Goal: Transaction & Acquisition: Purchase product/service

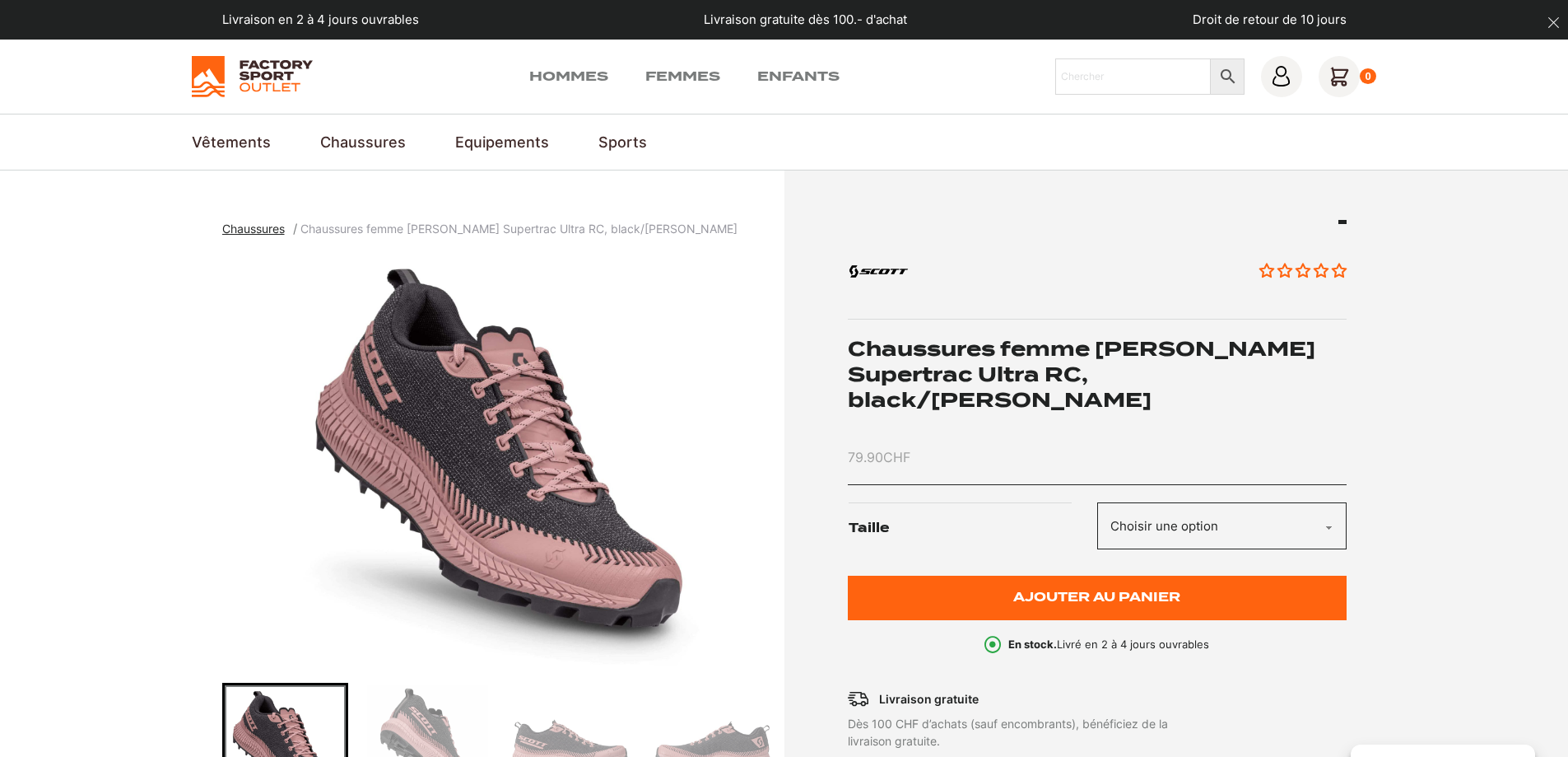
click at [1244, 502] on select "Choisir une option 37.5 38 39 36.5 40.5 42 38.5" at bounding box center [1222, 525] width 249 height 47
click at [1097, 502] on select "Choisir une option 37.5 38 39 36.5 40.5 42 38.5" at bounding box center [1222, 525] width 249 height 47
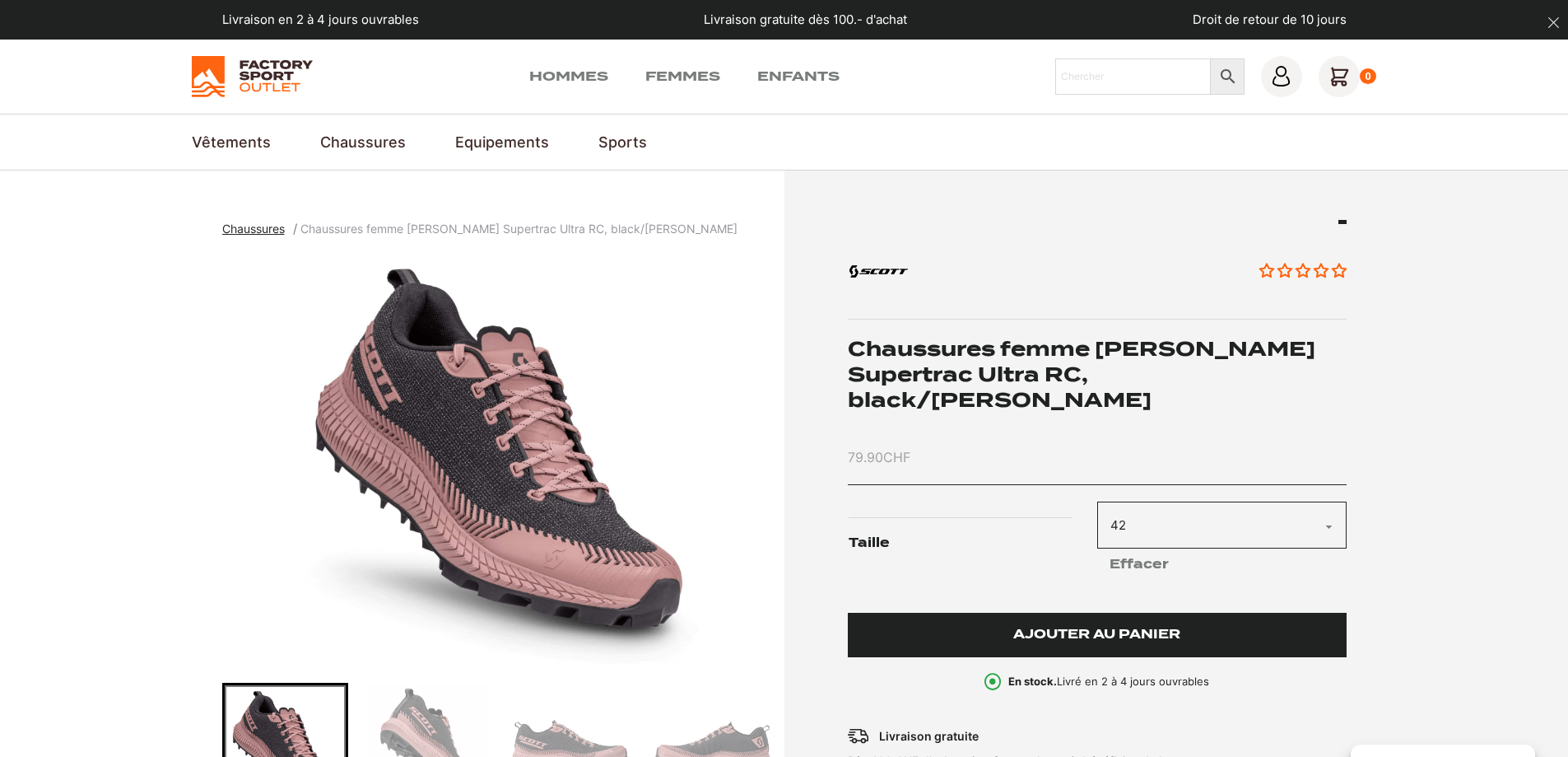
click at [1167, 628] on span "Ajouter au panier" at bounding box center [1096, 634] width 167 height 14
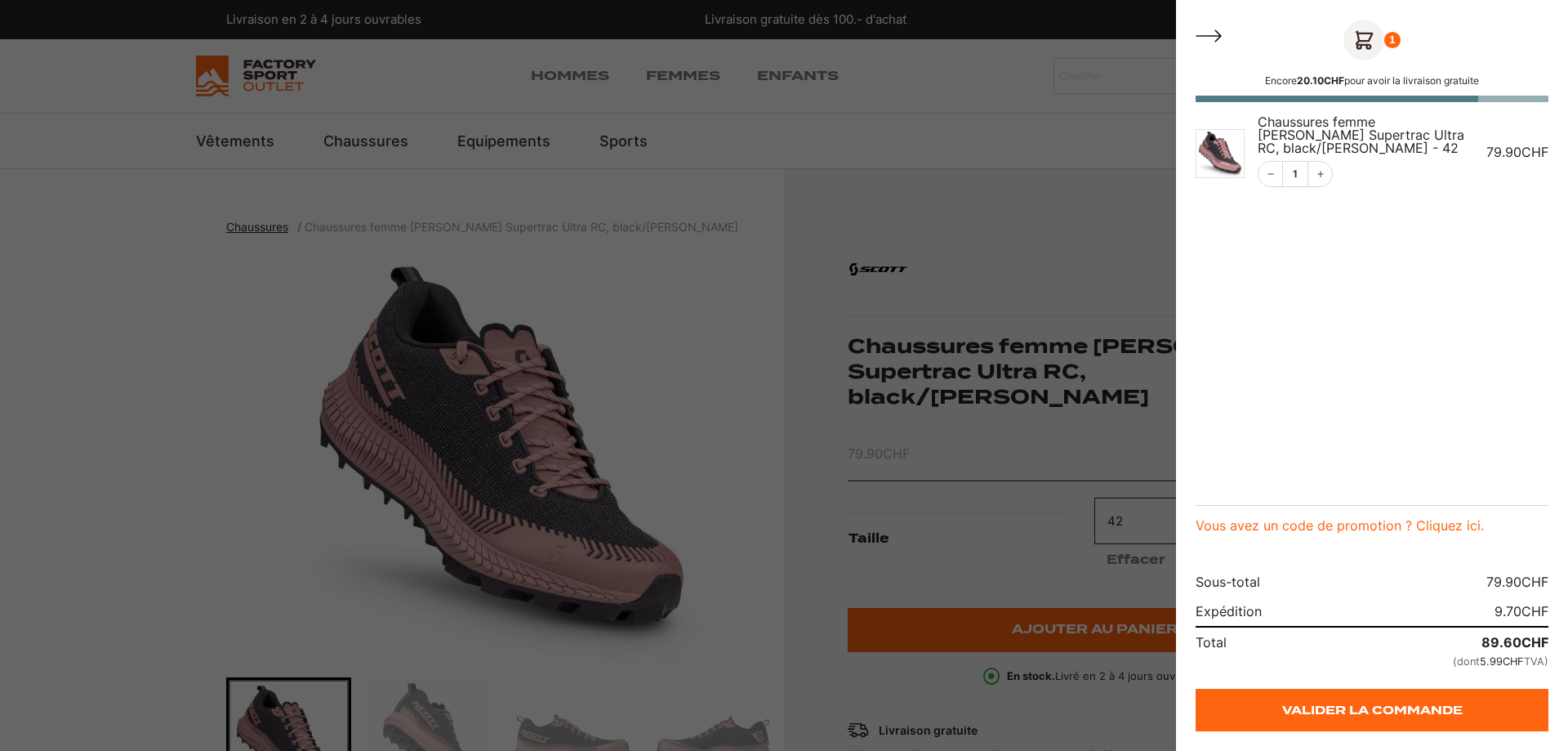
click at [717, 352] on div at bounding box center [784, 375] width 1568 height 751
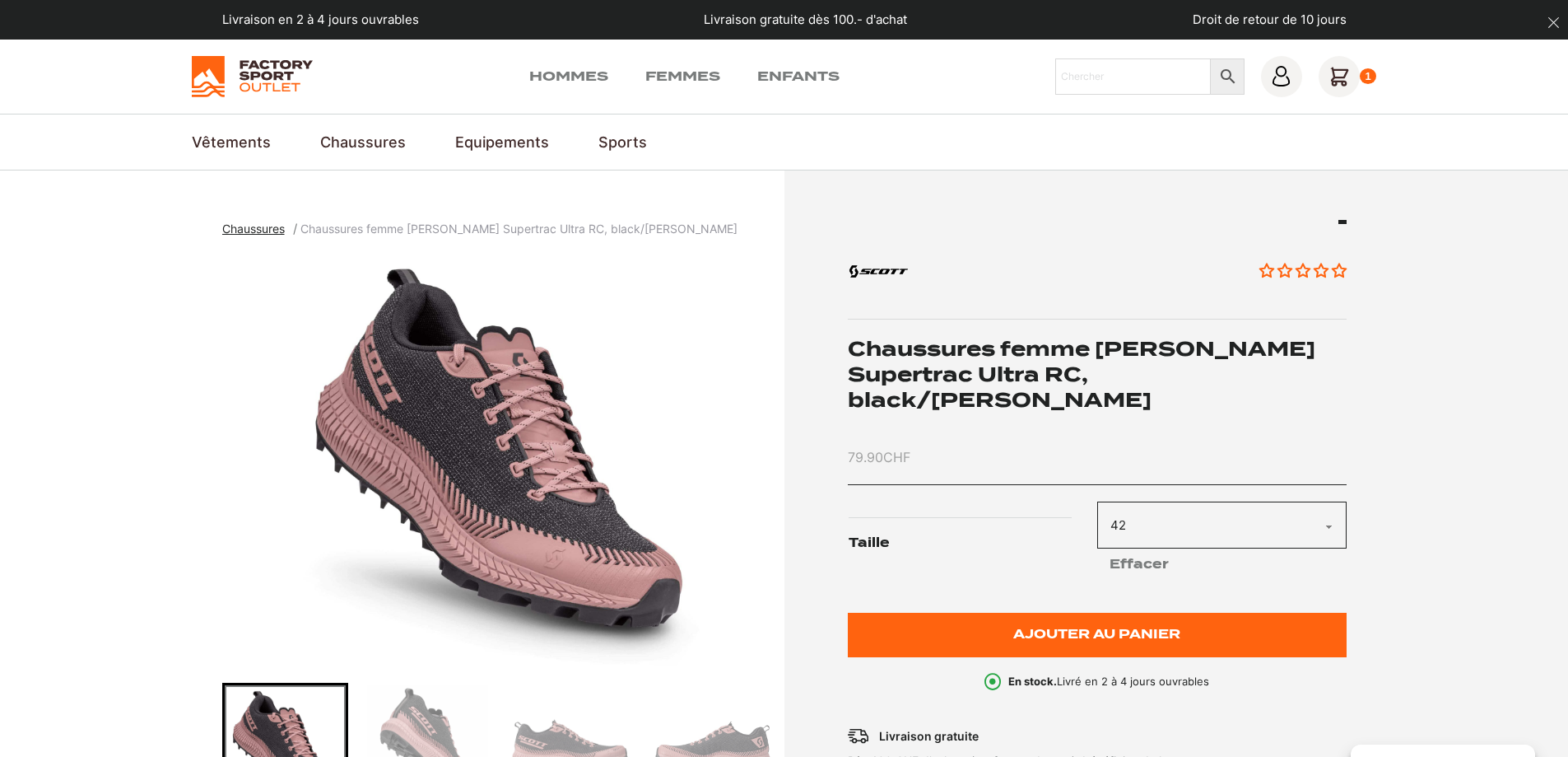
click at [1335, 502] on select "Choisir une option 37.5 38 39 36.5 40.5 42 38.5" at bounding box center [1222, 525] width 249 height 47
click at [1097, 502] on select "Choisir une option 37.5 38 39 36.5 40.5 42 38.5" at bounding box center [1222, 525] width 249 height 47
select select "40.5"
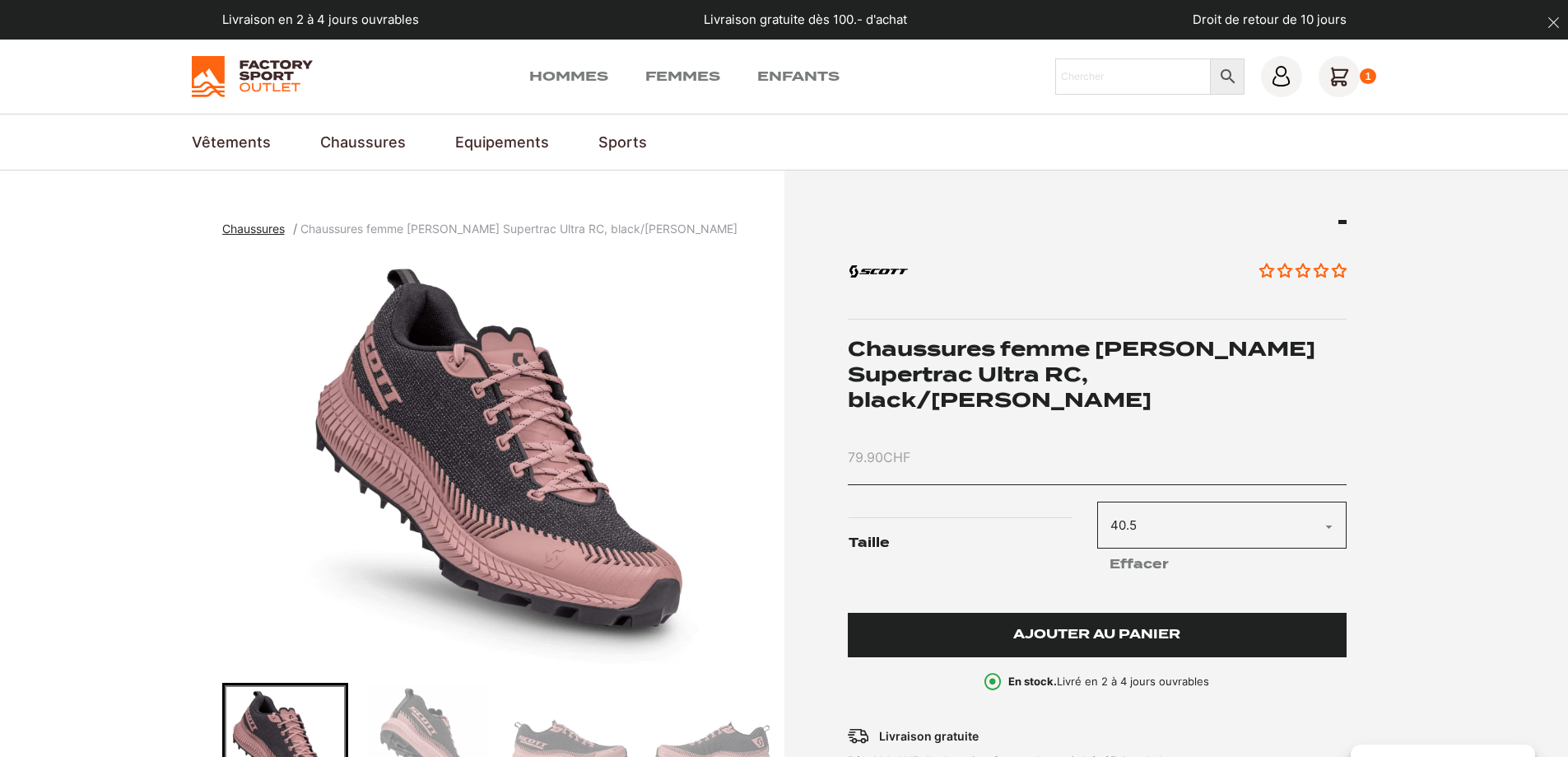
click at [1153, 628] on span "Ajouter au panier" at bounding box center [1096, 634] width 167 height 14
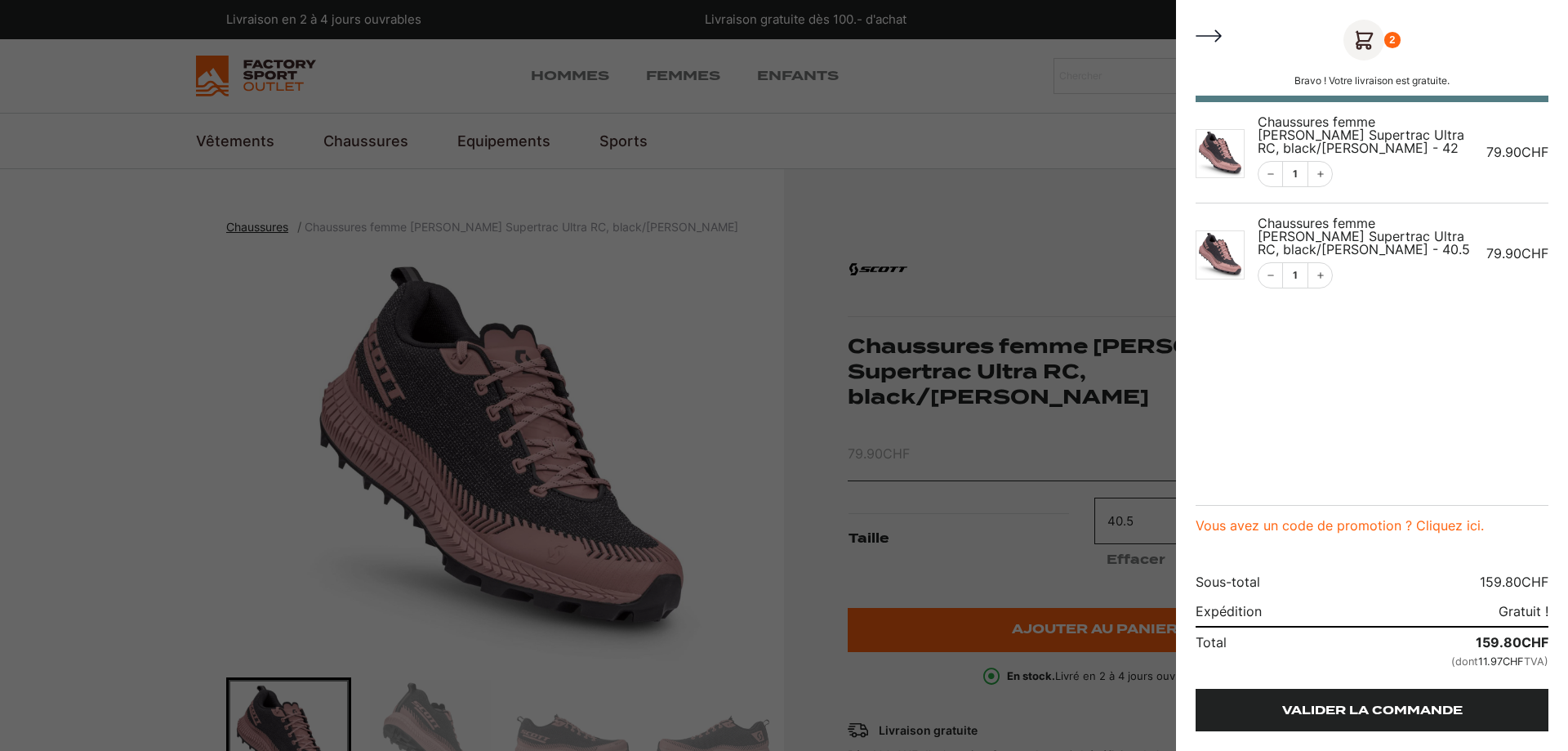
click at [1388, 704] on link "Valider la commande" at bounding box center [1372, 710] width 353 height 43
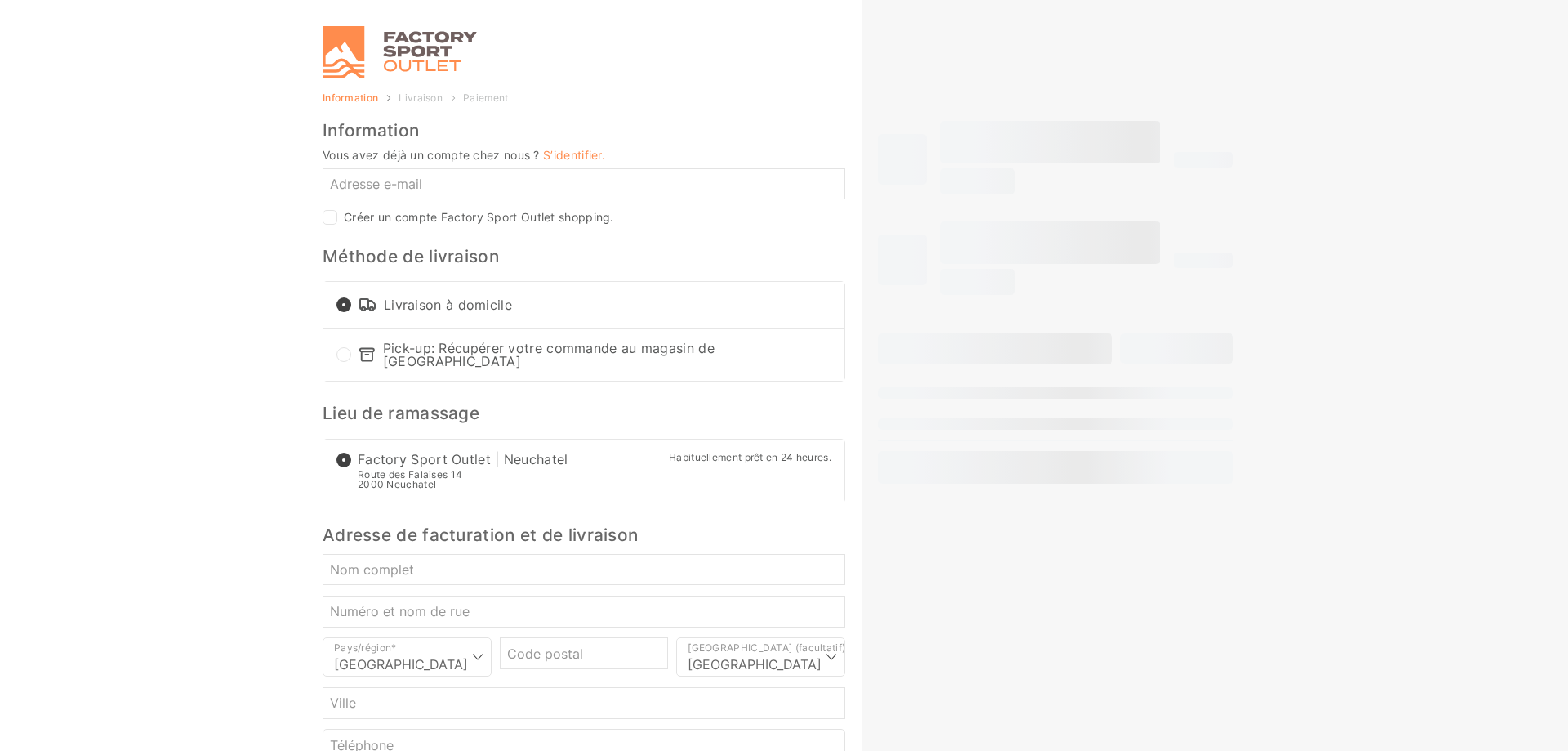
select select "NE"
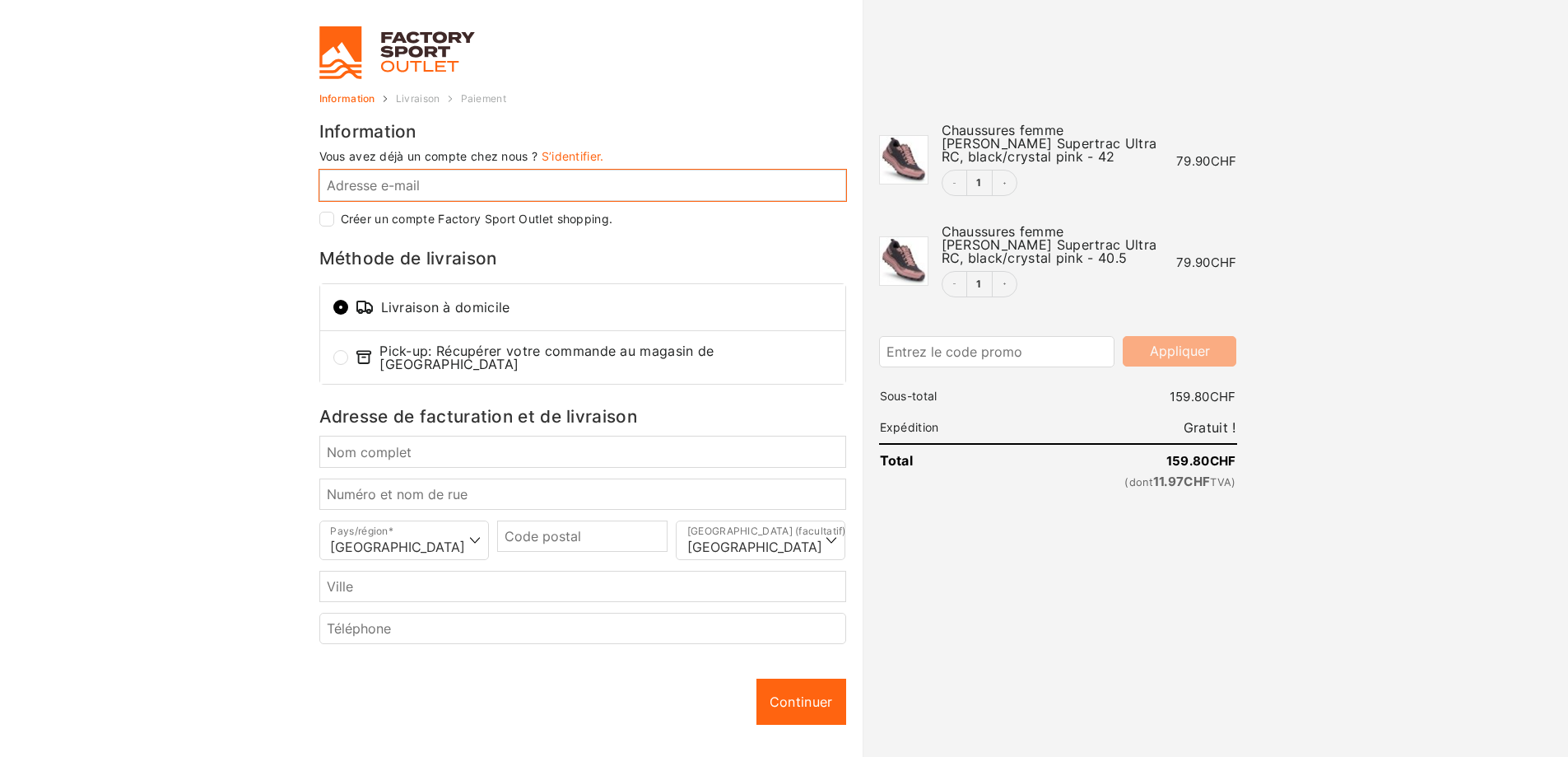
click at [530, 200] on input "Adresse e-mail *" at bounding box center [583, 185] width 527 height 31
type input "sy"
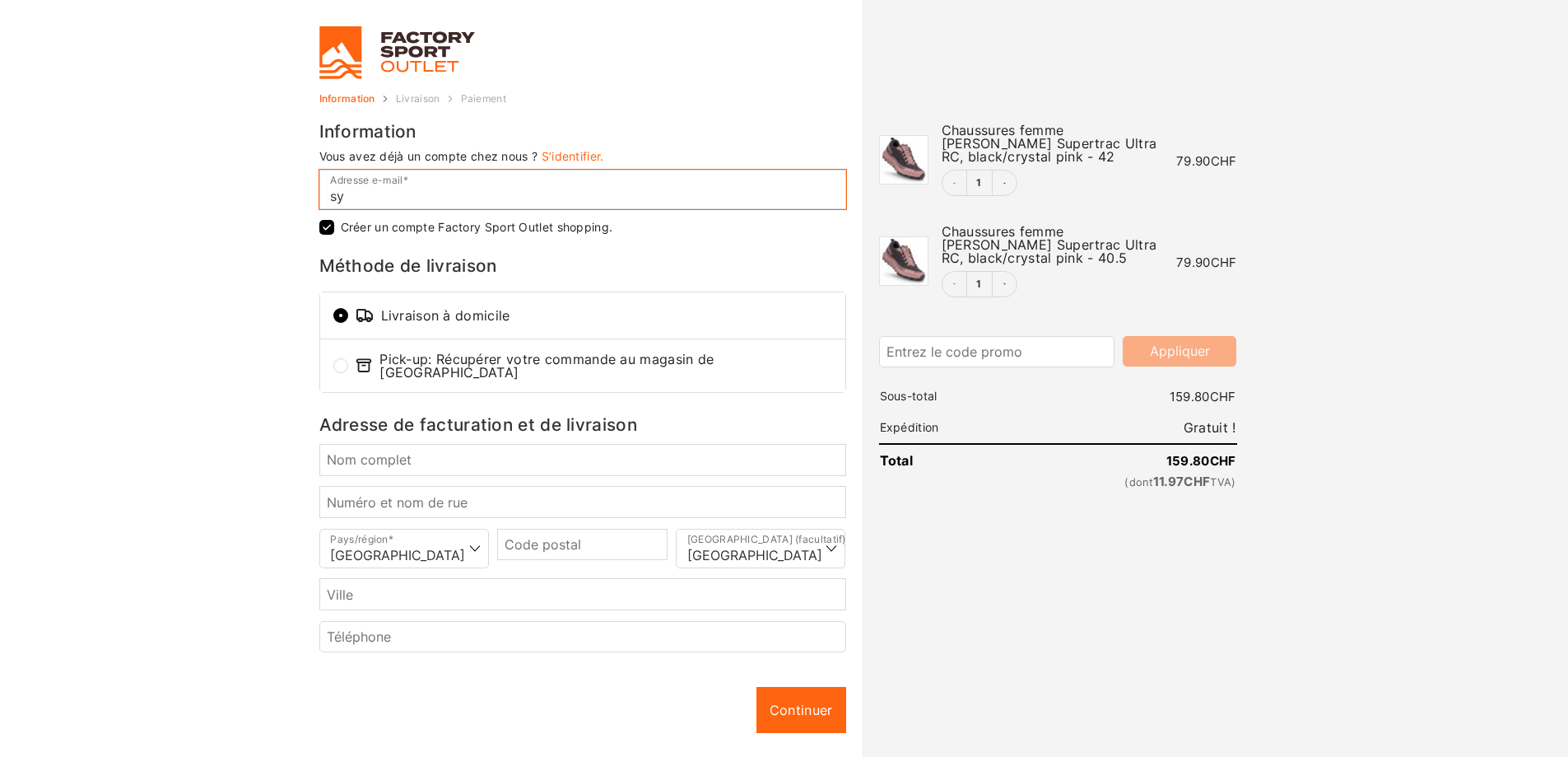
checkbox input "true"
type input "[EMAIL_ADDRESS][DOMAIN_NAME]"
click at [324, 231] on input "Créer un compte Factory Sport Outlet shopping." at bounding box center [327, 227] width 15 height 15
click at [323, 225] on input "Créer un compte Factory Sport Outlet shopping." at bounding box center [327, 227] width 15 height 15
checkbox input "true"
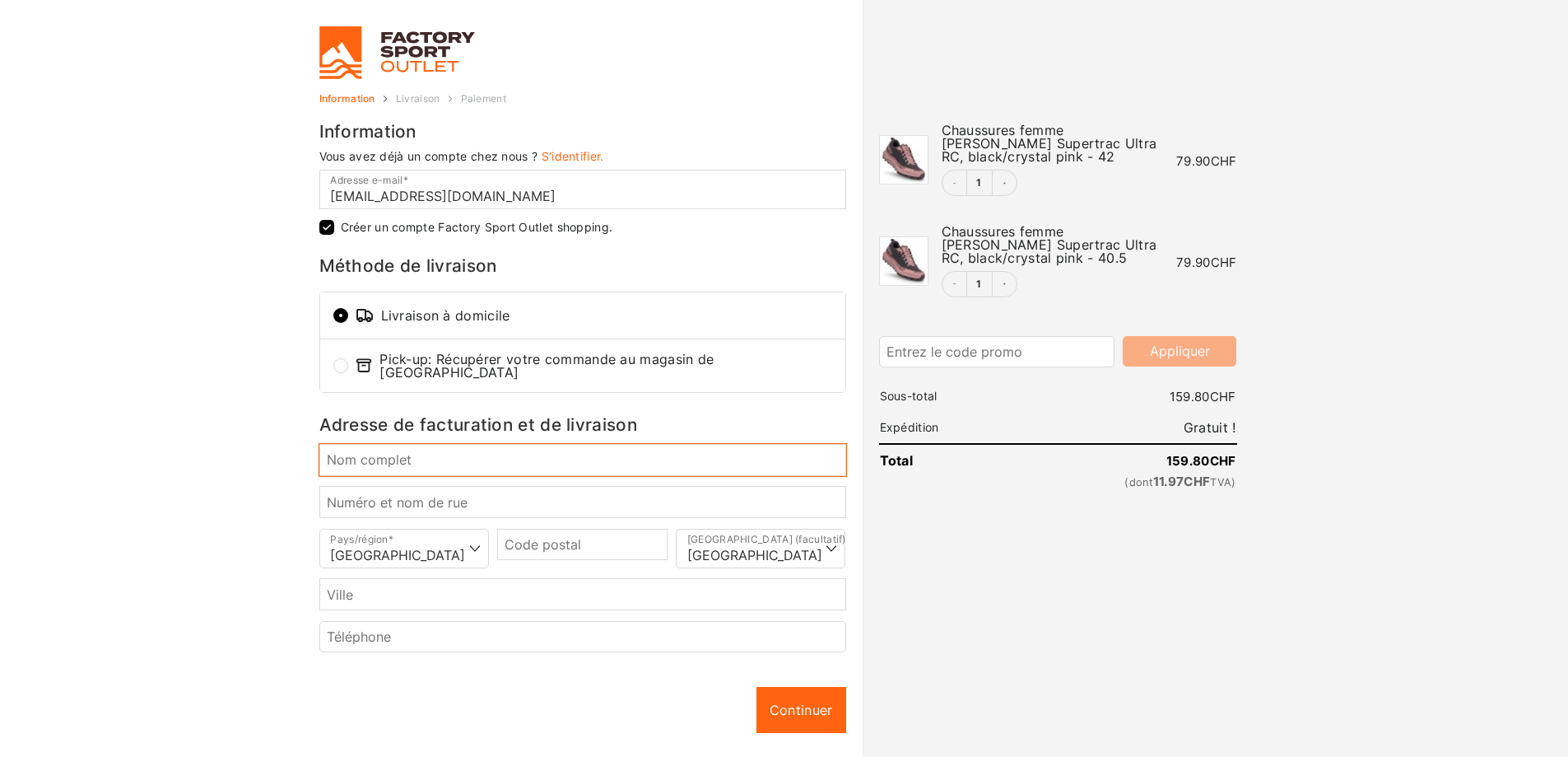
click at [340, 453] on input "Nom complet *" at bounding box center [583, 459] width 527 height 31
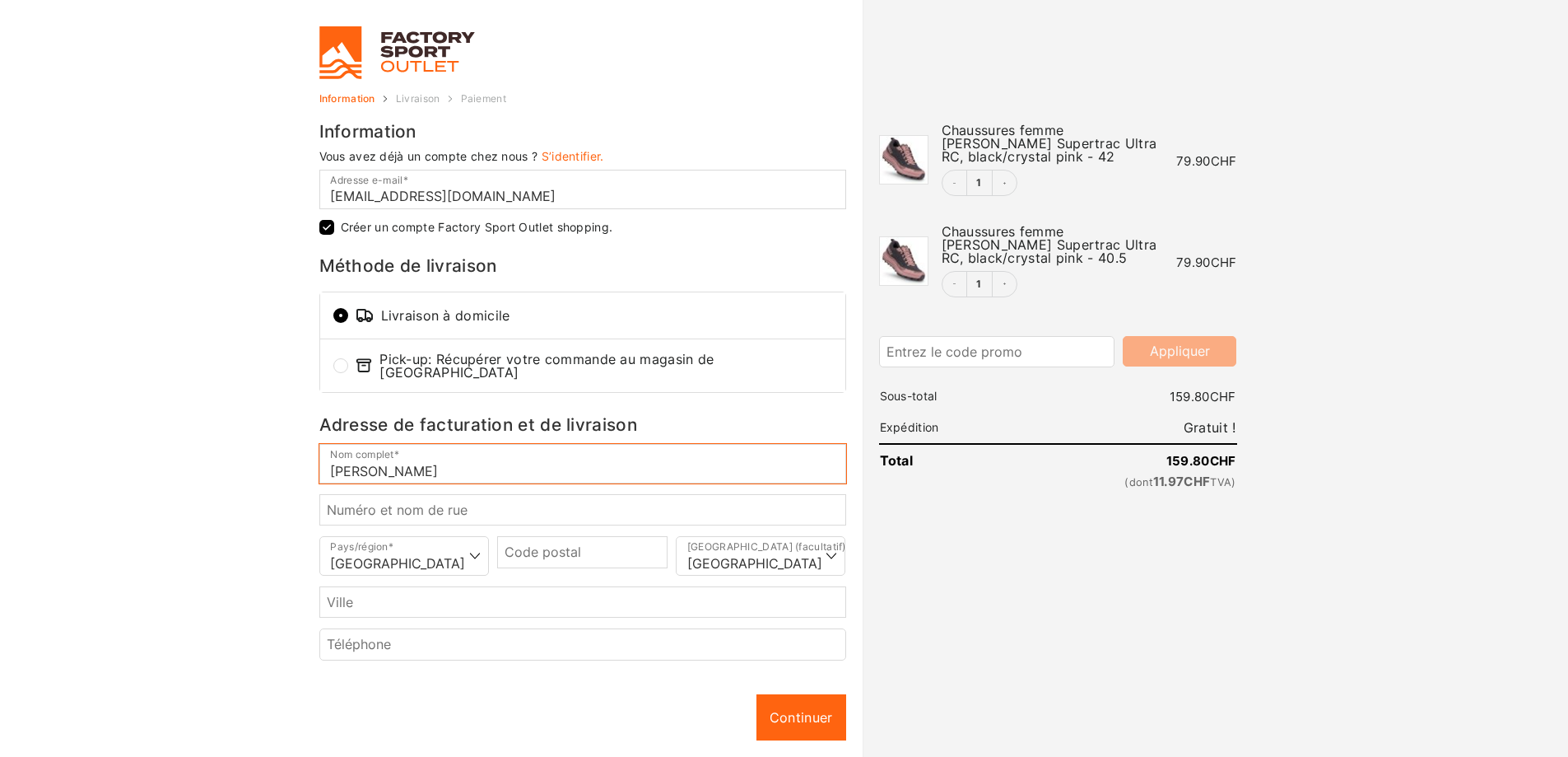
type input "[PERSON_NAME]"
click at [365, 506] on input "Numéro et nom de rue *" at bounding box center [583, 509] width 527 height 31
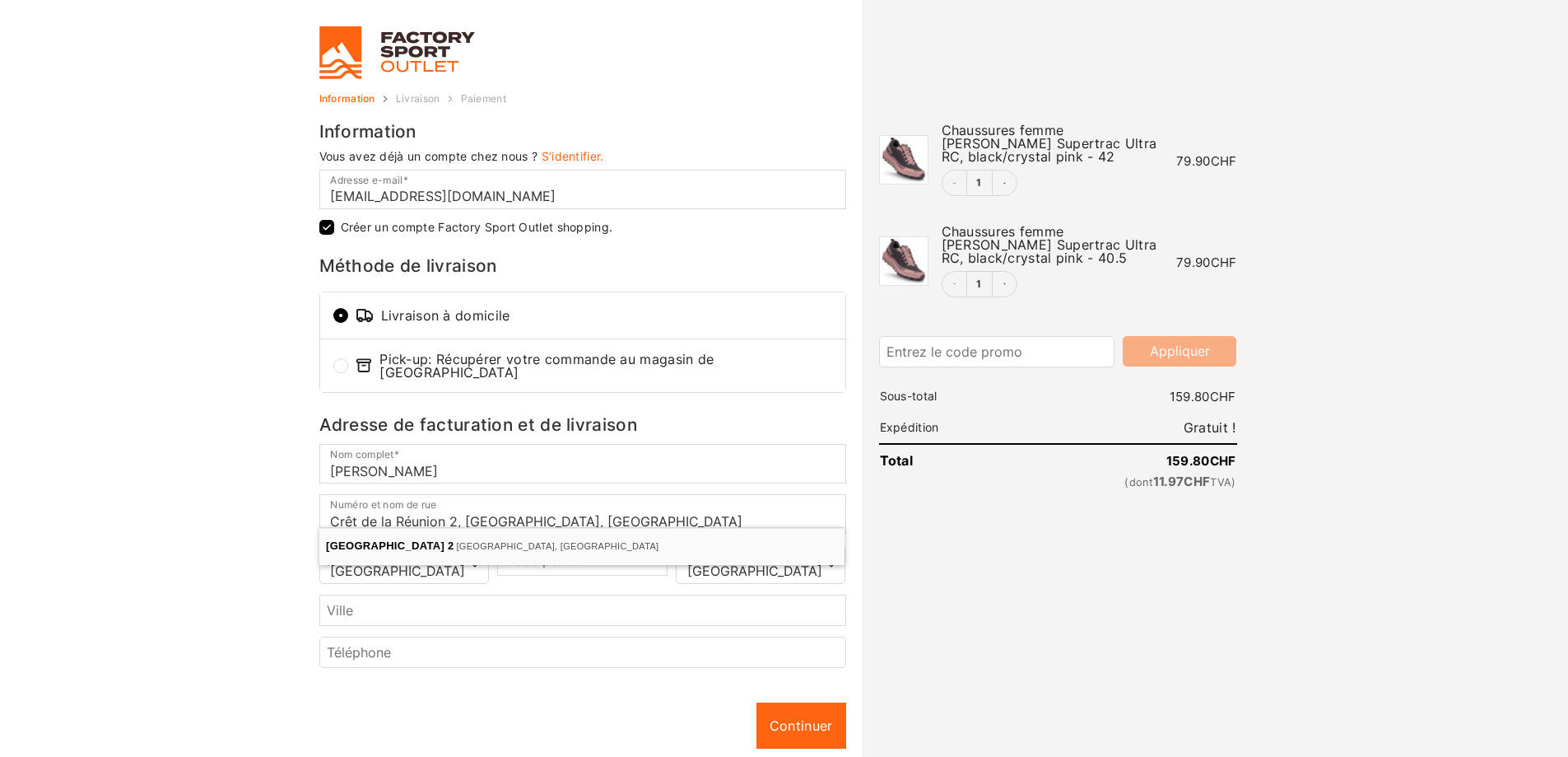
type input "Crêt de la Réunion 2"
type input "1142"
type input "Hautemorges"
select select "VD"
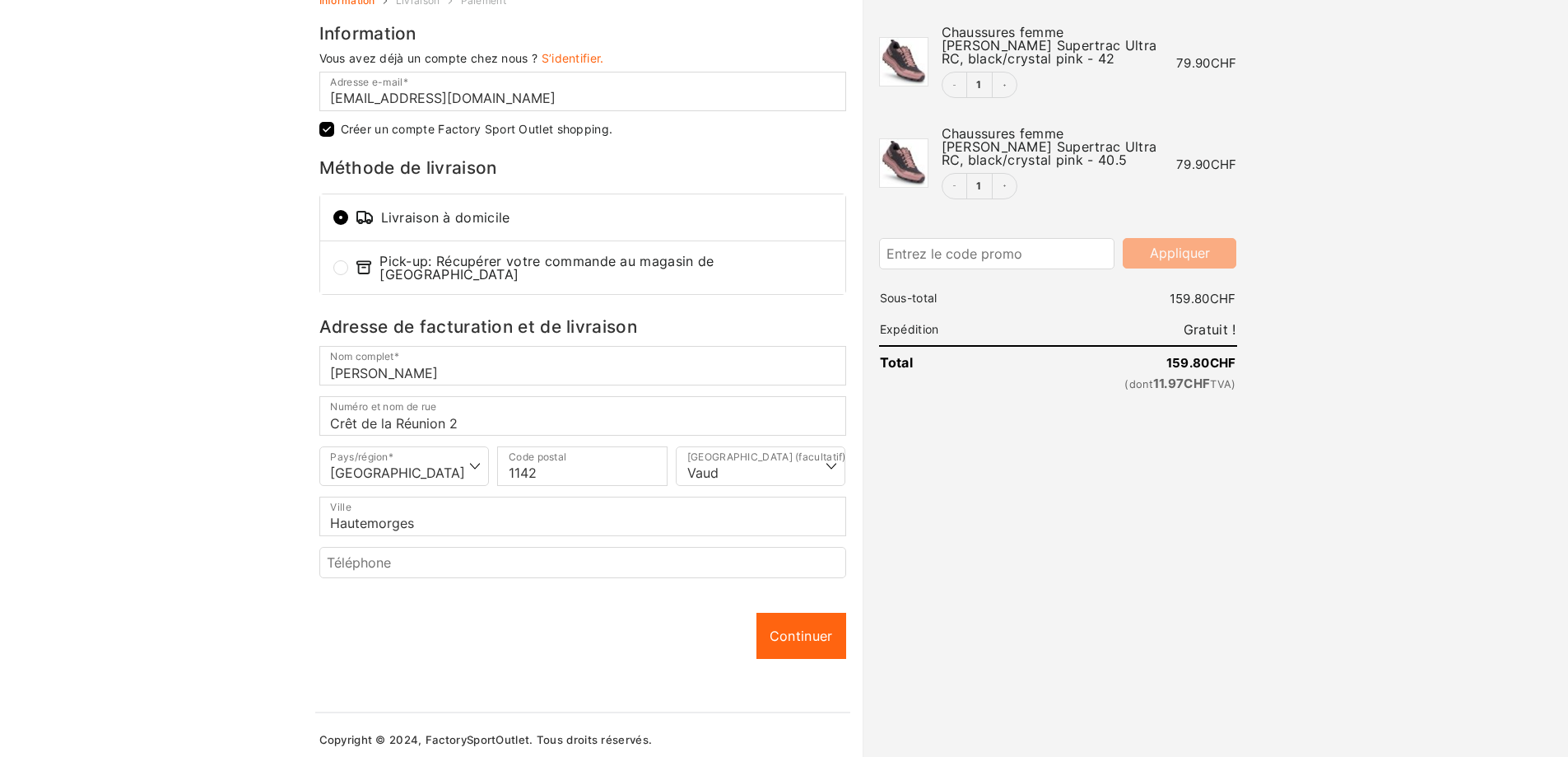
scroll to position [102, 0]
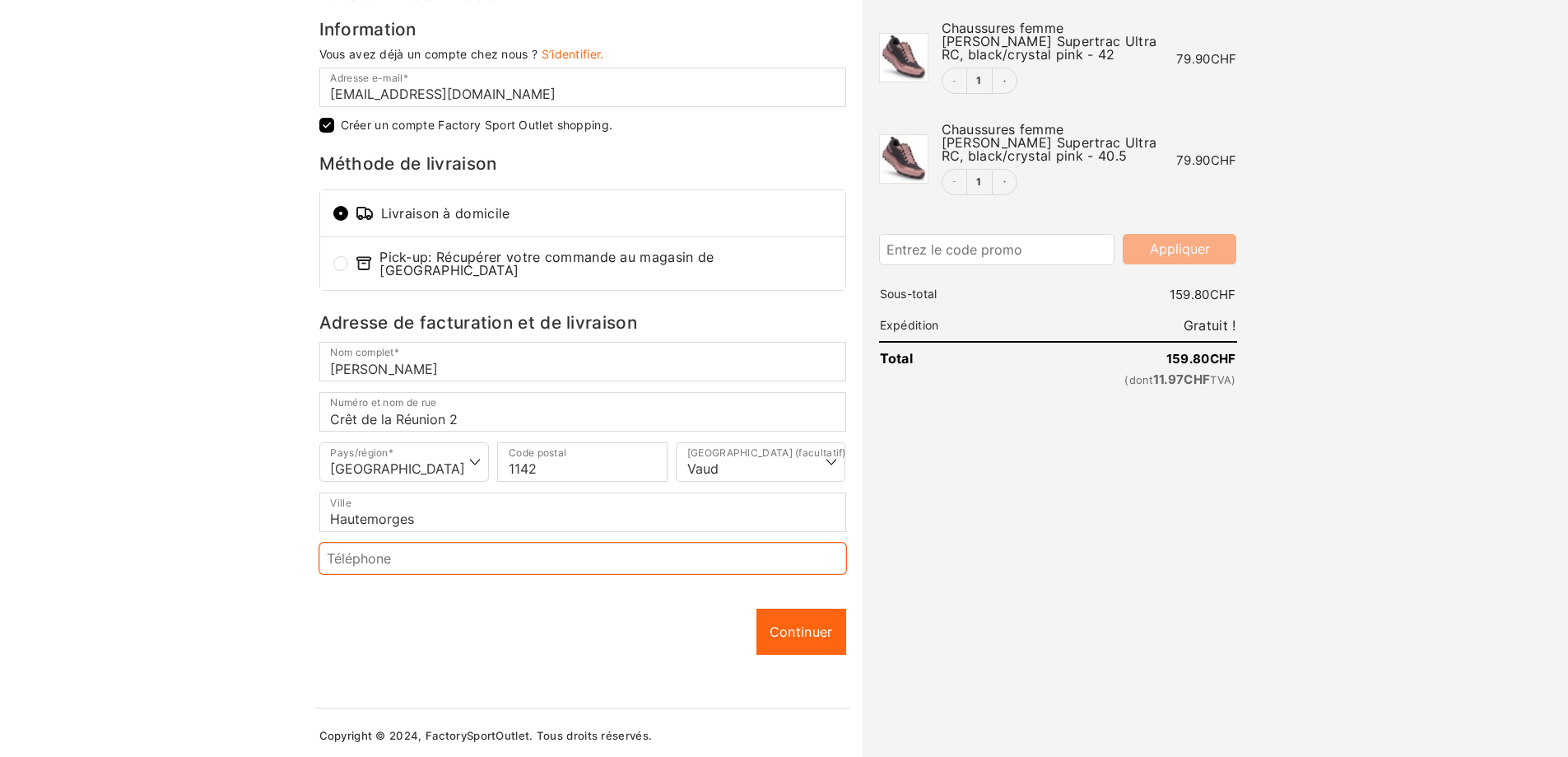
click at [422, 553] on input "Téléphone *" at bounding box center [583, 557] width 527 height 31
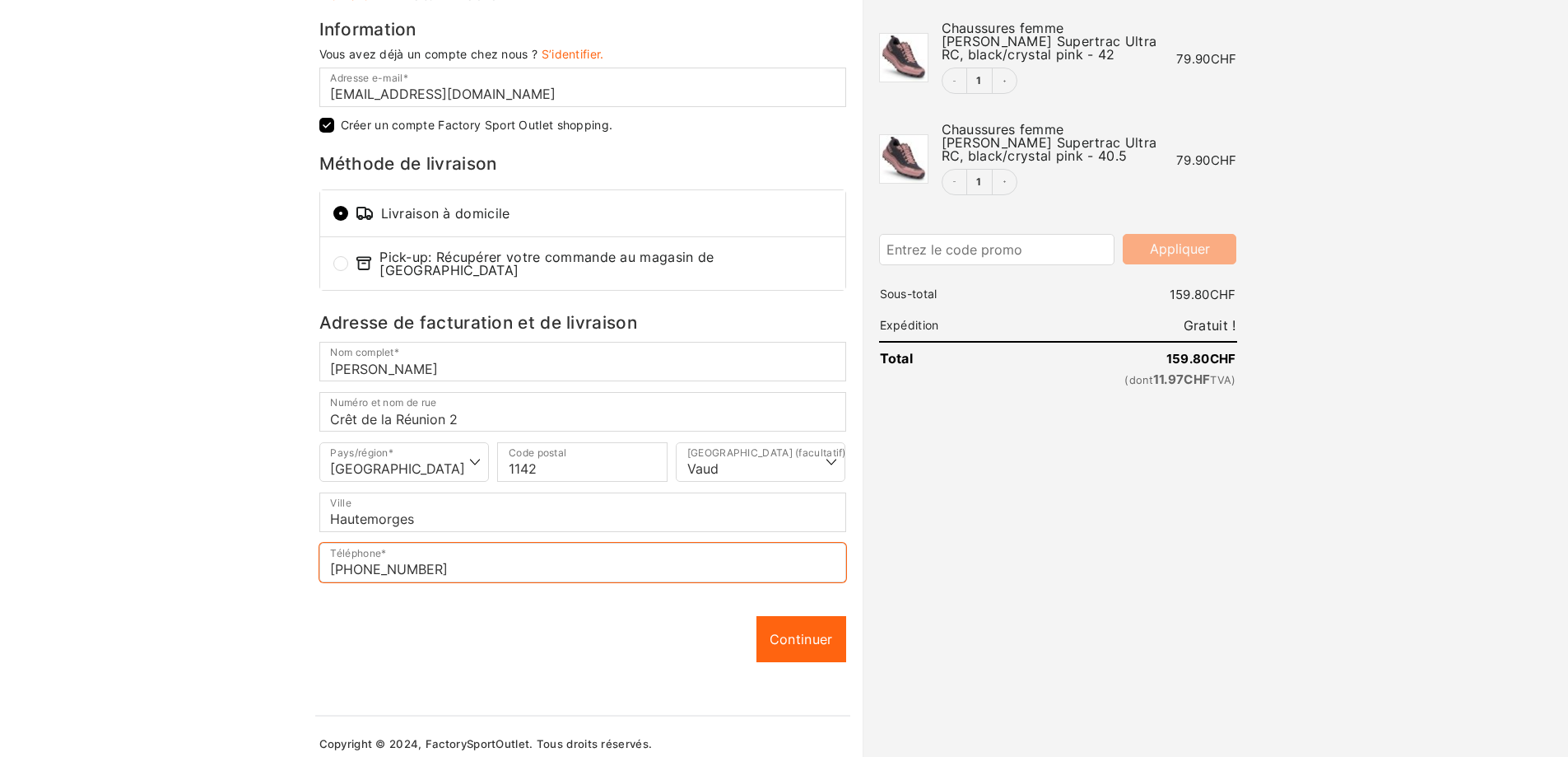
type input "[PHONE_NUMBER]"
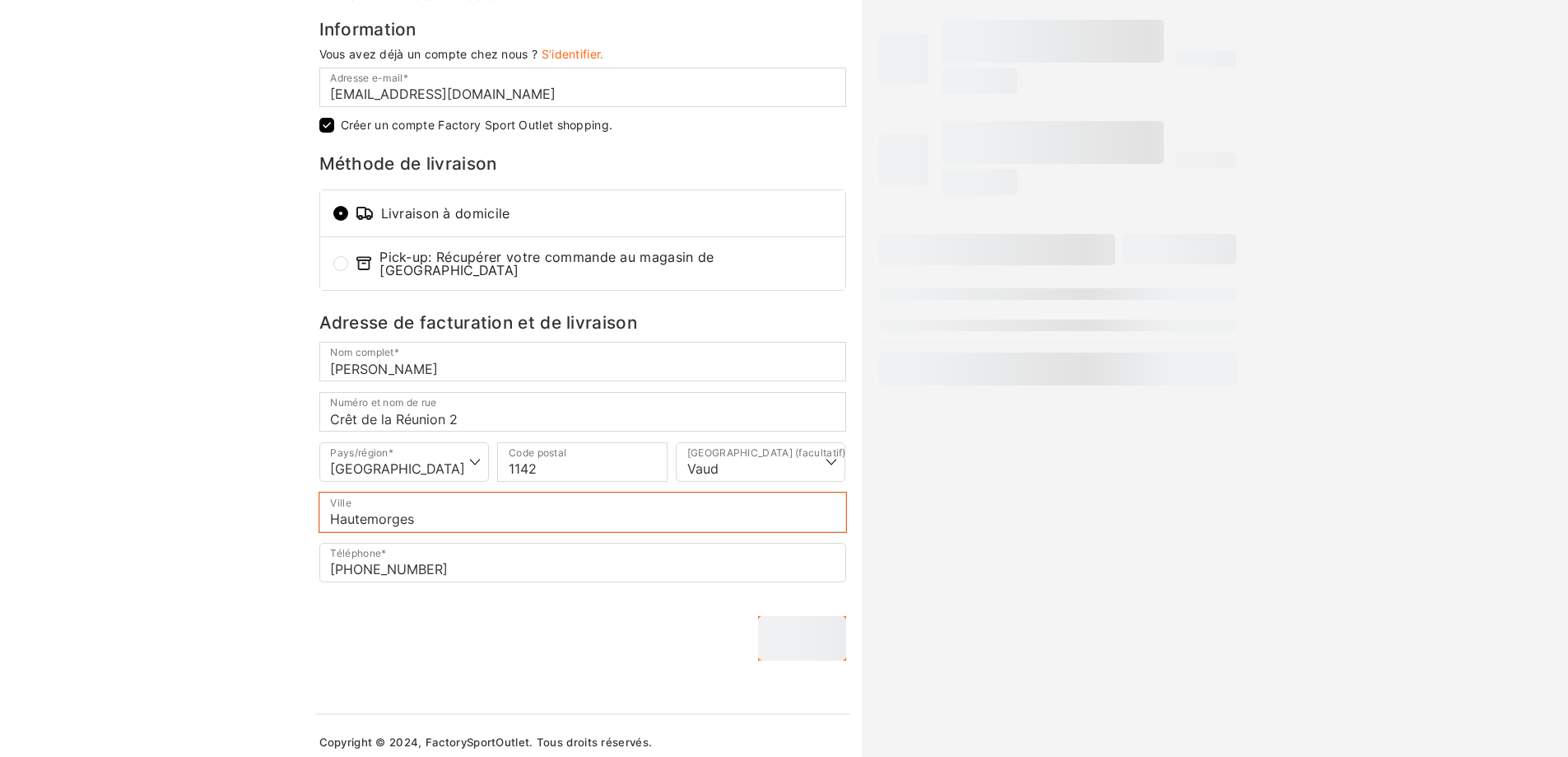
drag, startPoint x: 416, startPoint y: 510, endPoint x: 236, endPoint y: 510, distance: 180.0
click at [236, 510] on body "Gérer le consentement Pour offrir les meilleures expériences, nous utilisons de…" at bounding box center [784, 276] width 1568 height 757
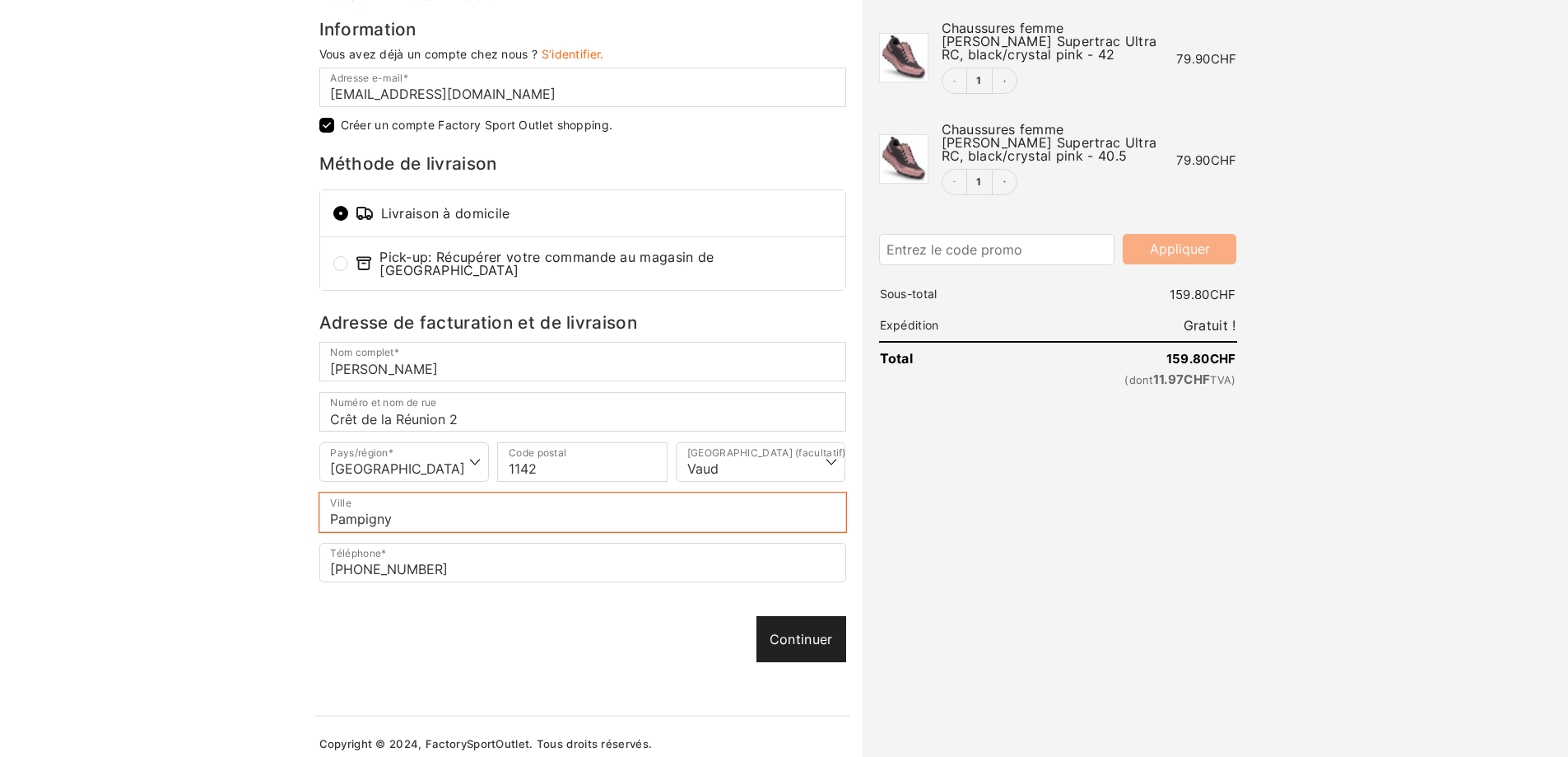
type input "Pampigny"
click at [777, 646] on div "Continuer Continuer" at bounding box center [583, 639] width 527 height 46
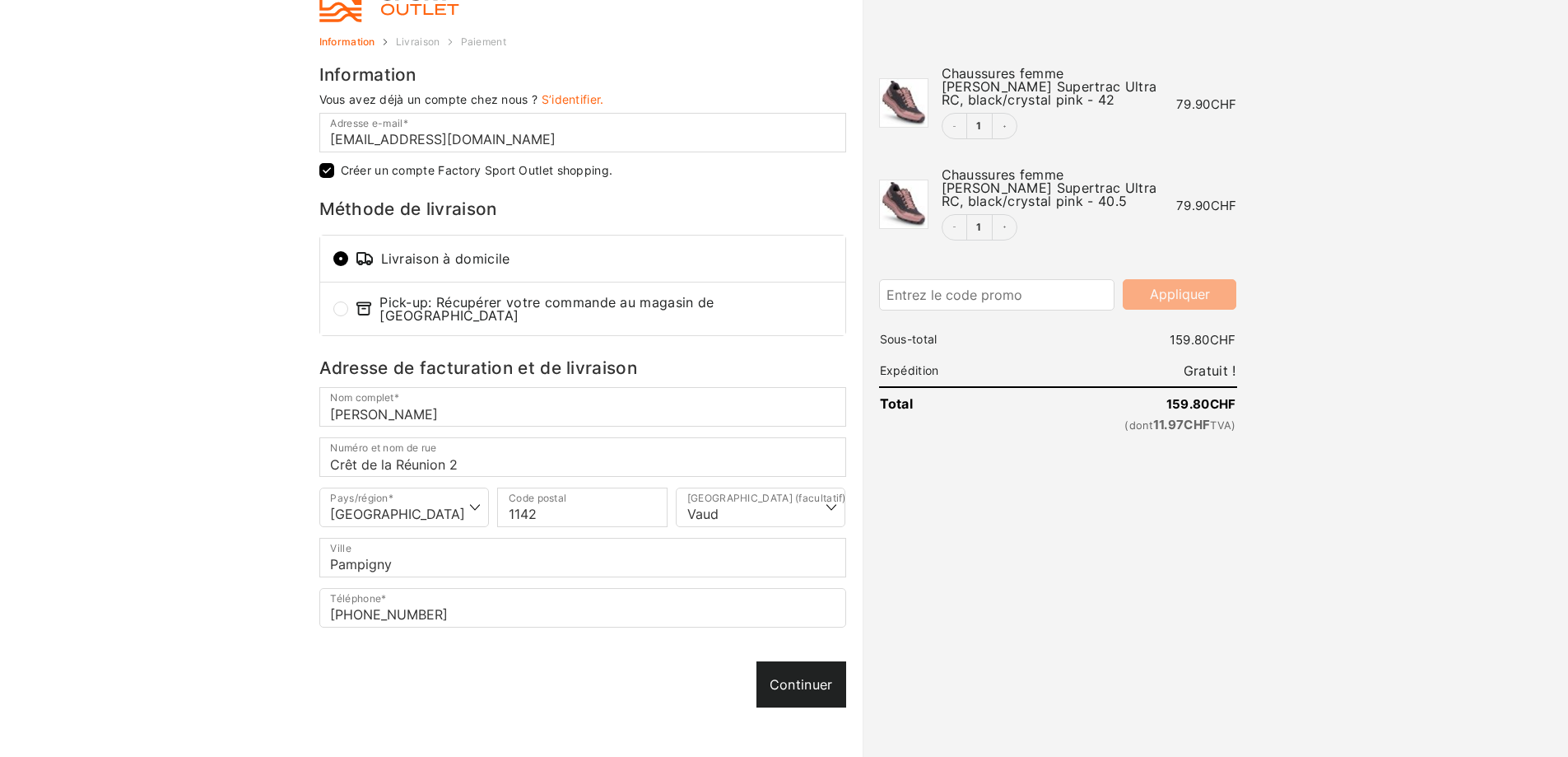
scroll to position [83, 0]
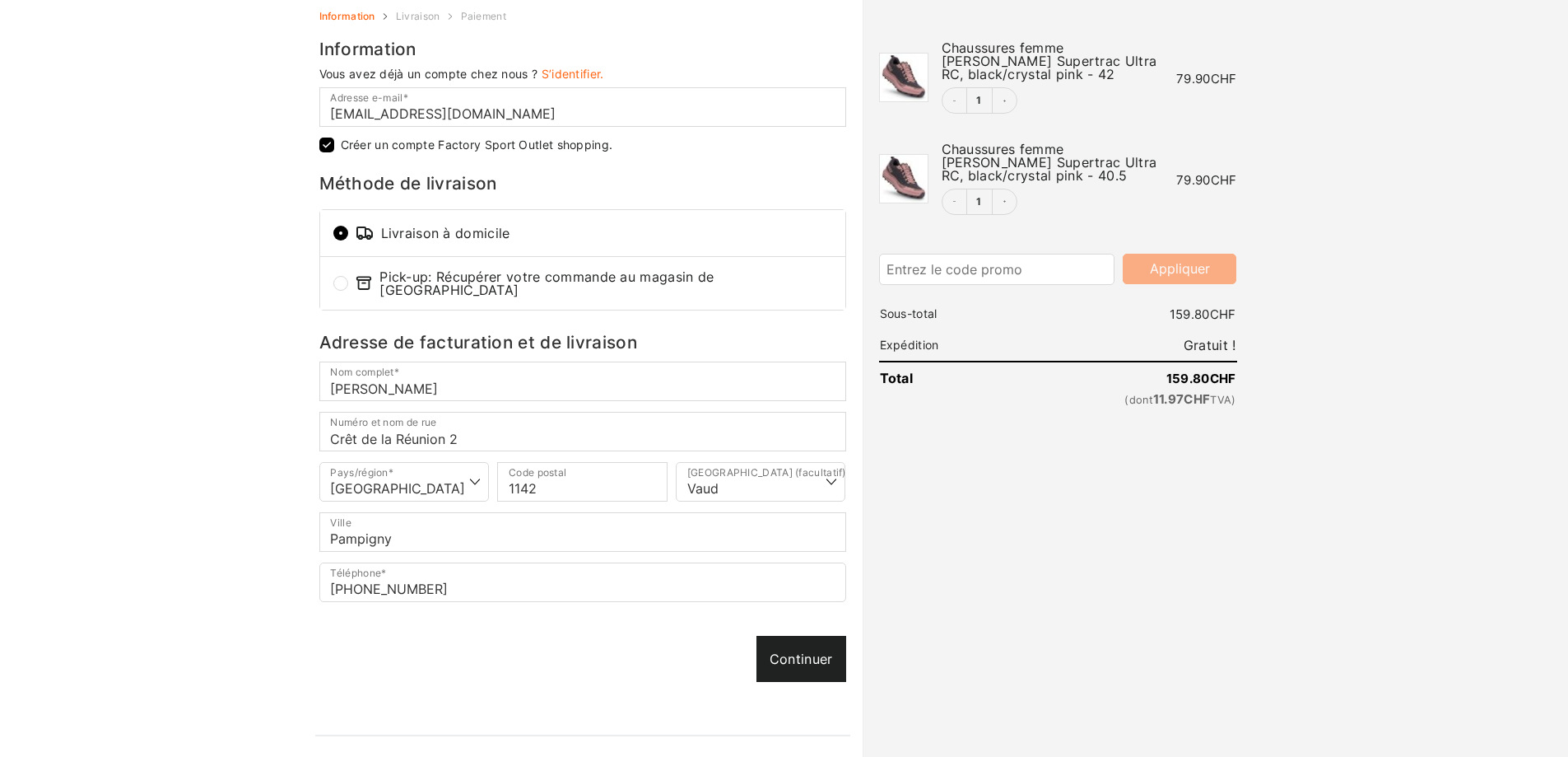
click at [830, 658] on link "Continuer" at bounding box center [802, 659] width 90 height 46
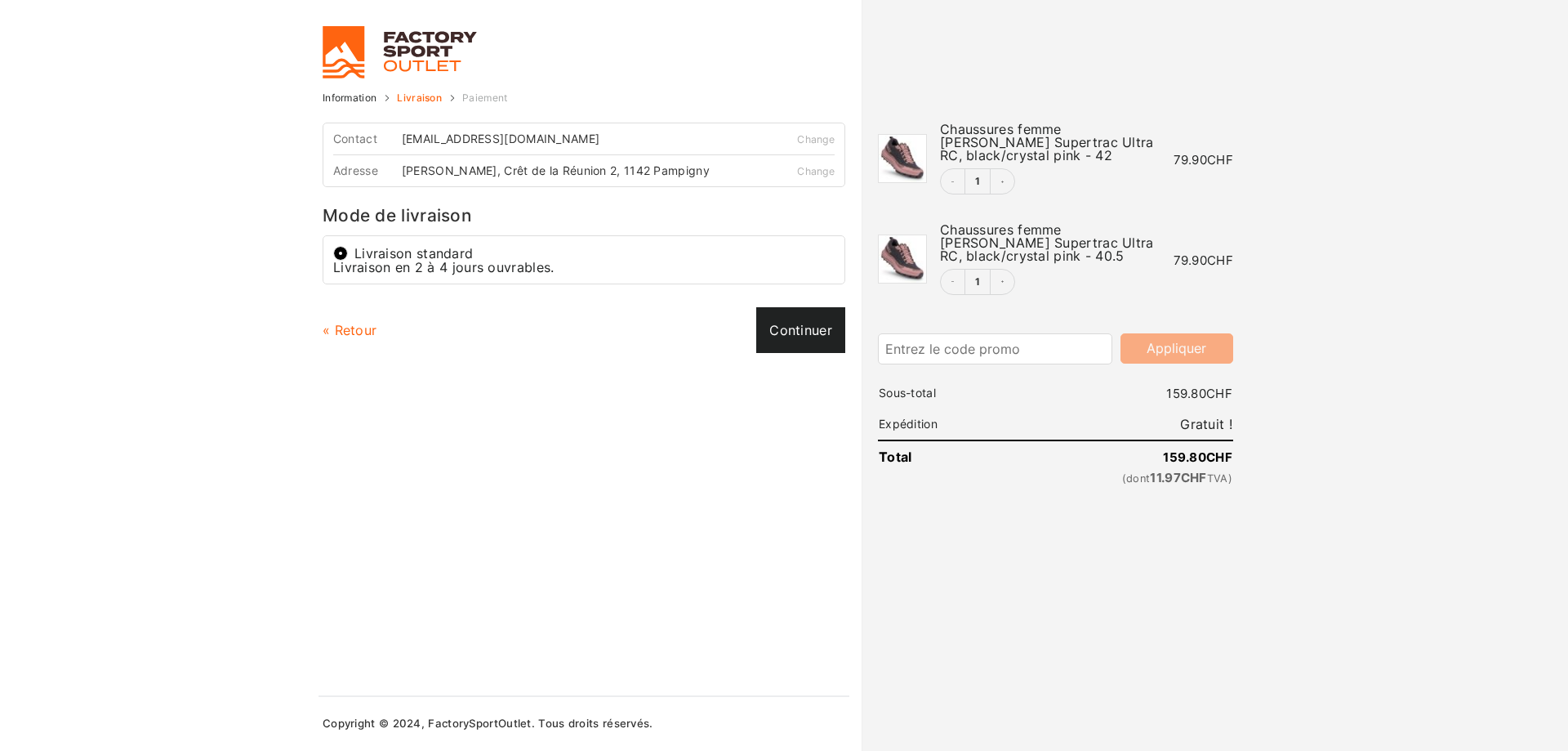
click at [796, 334] on link "Continuer" at bounding box center [801, 329] width 89 height 46
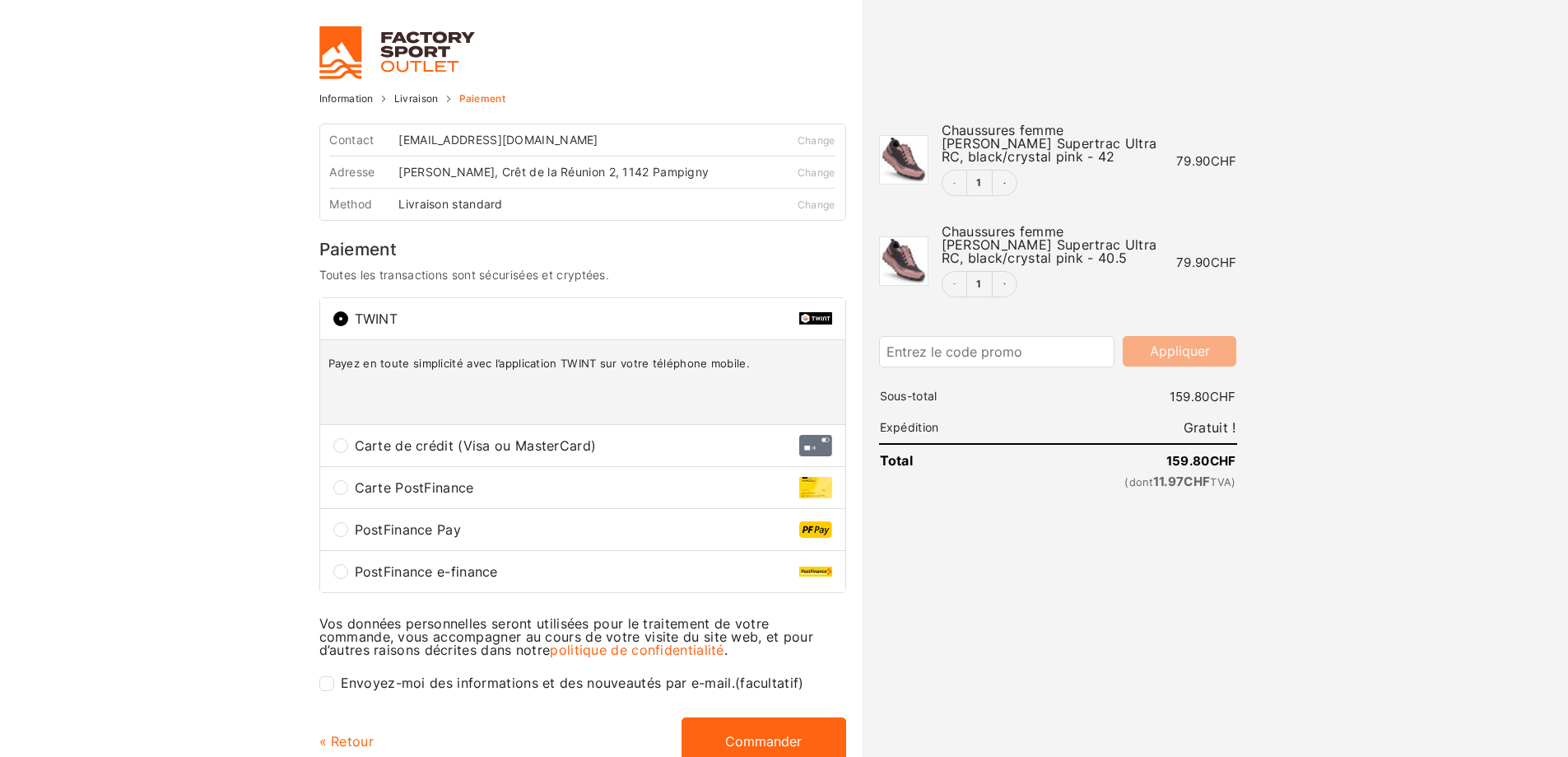
click at [342, 447] on input "Carte de crédit (Visa ou MasterCard)" at bounding box center [340, 446] width 15 height 15
radio input "true"
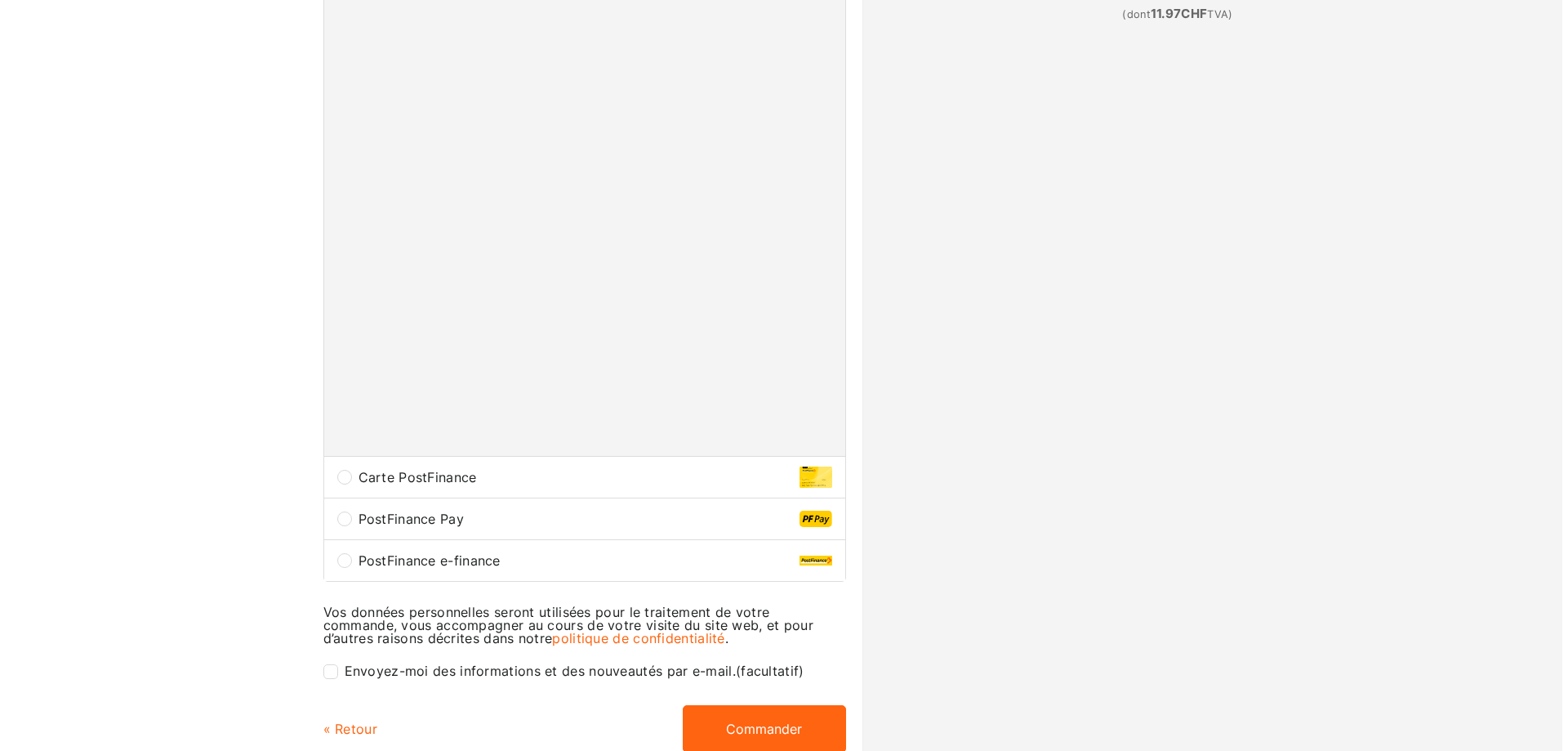
scroll to position [571, 0]
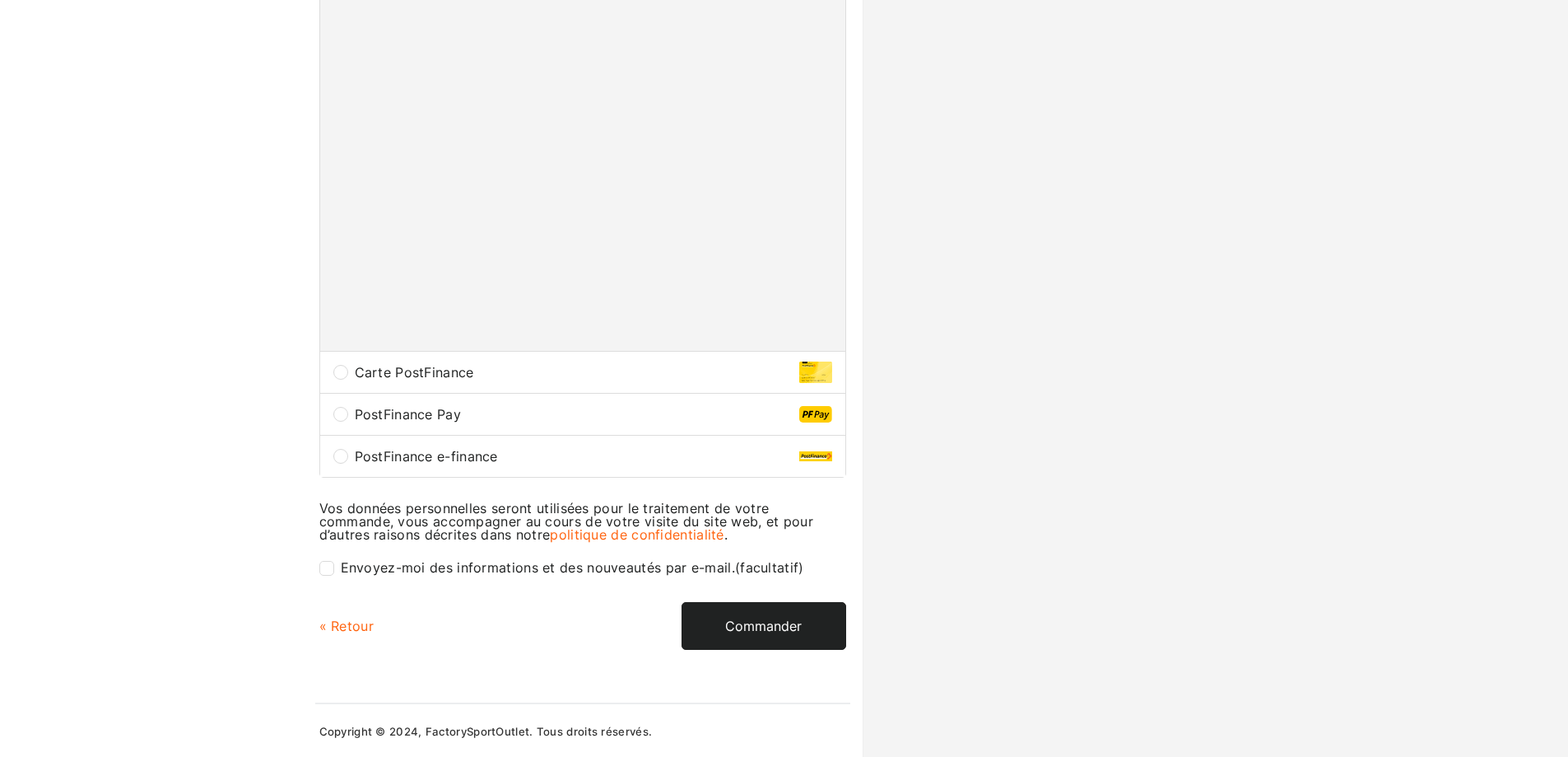
click at [761, 634] on button "Commander" at bounding box center [764, 626] width 165 height 48
